Goal: Transaction & Acquisition: Book appointment/travel/reservation

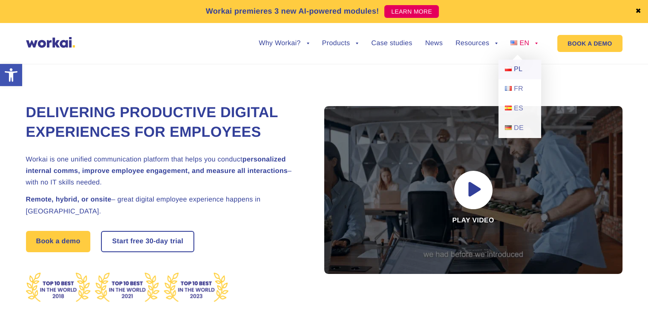
click at [516, 67] on span "PL" at bounding box center [518, 69] width 9 height 7
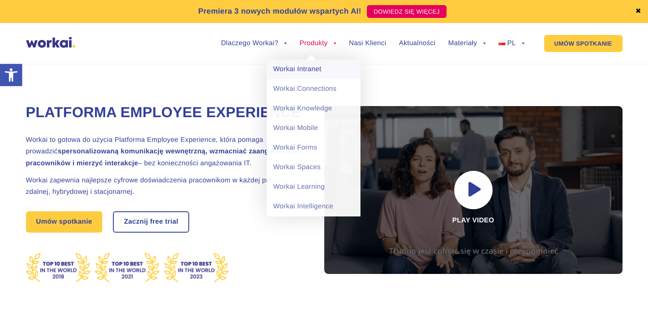
click at [311, 68] on link "Workai Intranet" at bounding box center [314, 70] width 94 height 20
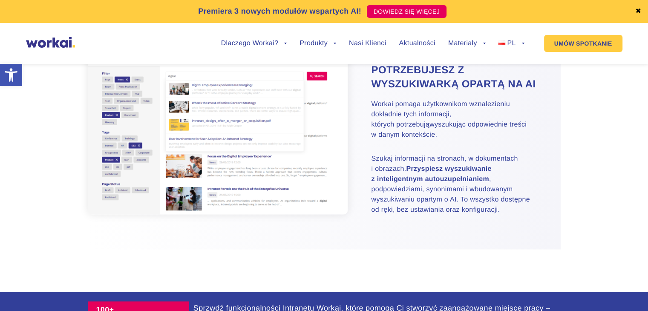
scroll to position [1315, 0]
click at [383, 249] on div "Znajdź to czego potrzebujesz z wyszukiwarką opartą na AI Workai pomaga użytkown…" at bounding box center [324, 131] width 473 height 233
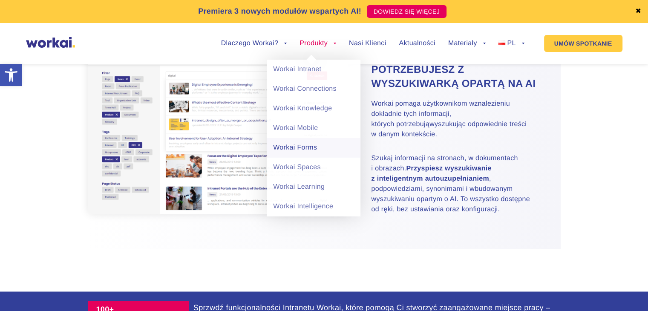
click at [312, 146] on link "Workai Forms" at bounding box center [314, 148] width 94 height 20
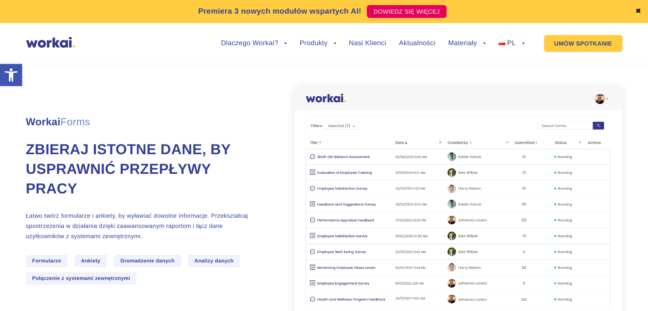
click at [635, 178] on section "Workai Forms ZBIERAJ ISTOTNE DANE, BY USPRAWNIĆ PRZEPŁYWY PRACY Łatwo twórz for…" at bounding box center [324, 191] width 648 height 276
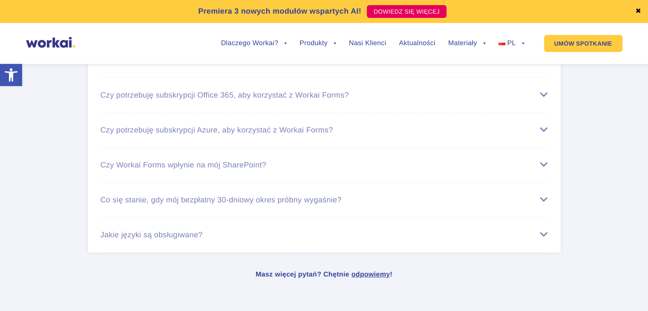
scroll to position [2987, 0]
click at [618, 137] on section "WORKAI JEST PROSTY W UŻYCIU I ŁATWY DO WDROŻENIA: Czy potrzebuję licencji Worka…" at bounding box center [324, 115] width 648 height 304
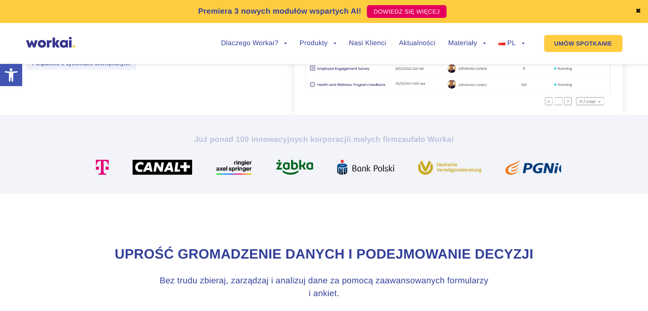
scroll to position [214, 0]
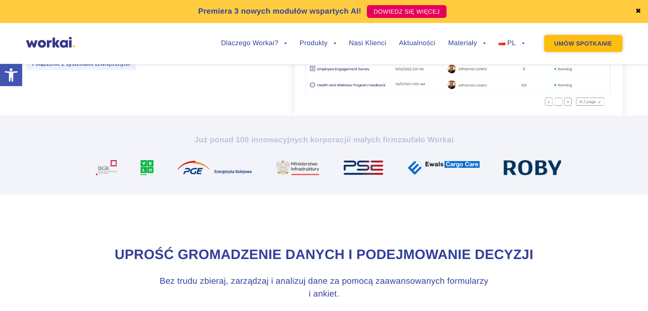
click at [566, 46] on link "UMÓW SPOTKANIE" at bounding box center [583, 43] width 78 height 17
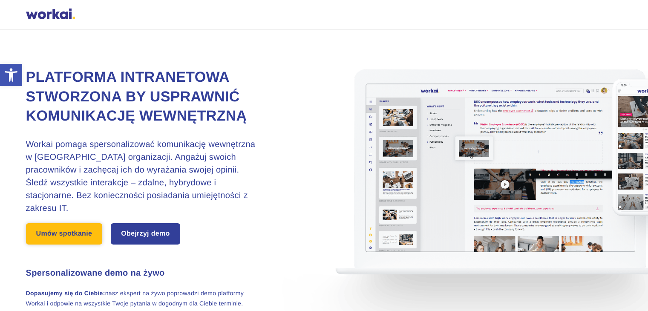
click at [72, 239] on link "Umów spotkanie" at bounding box center [64, 233] width 77 height 21
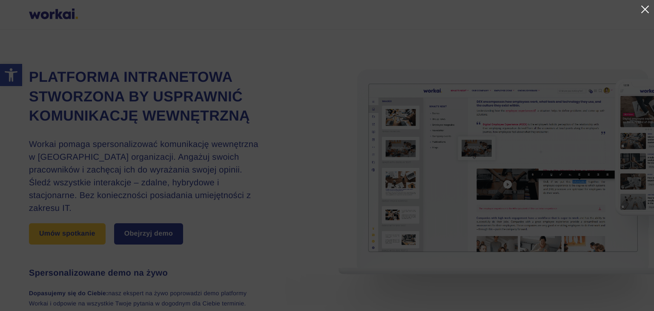
click at [643, 10] on link at bounding box center [645, 9] width 10 height 10
